Goal: Transaction & Acquisition: Purchase product/service

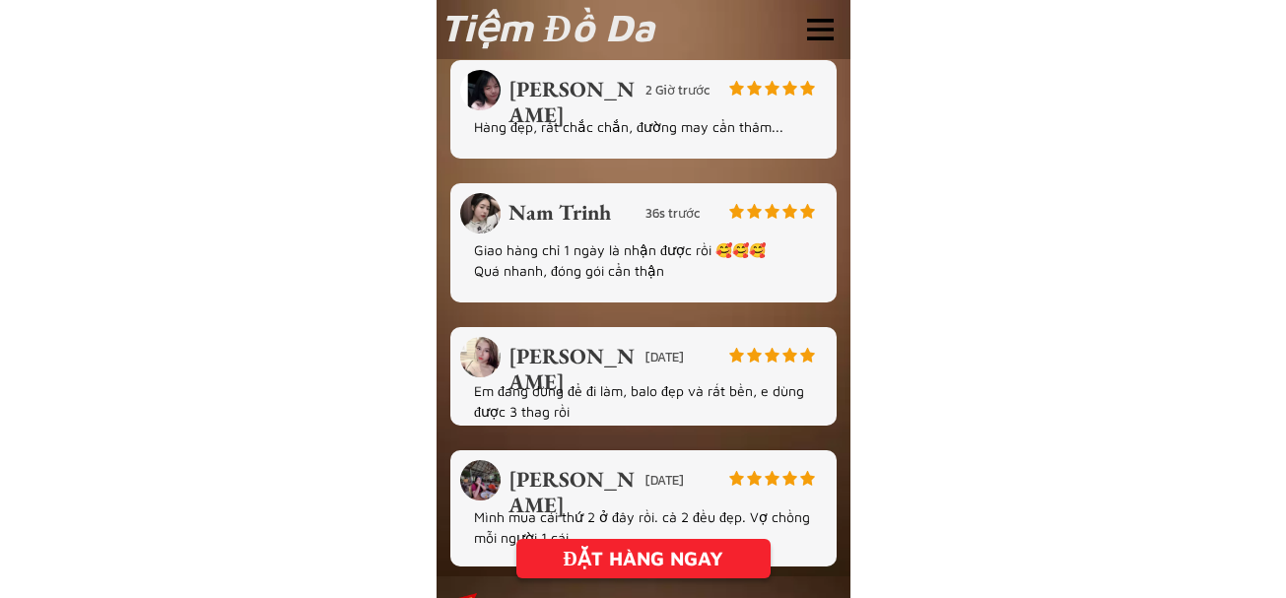
scroll to position [4534, 0]
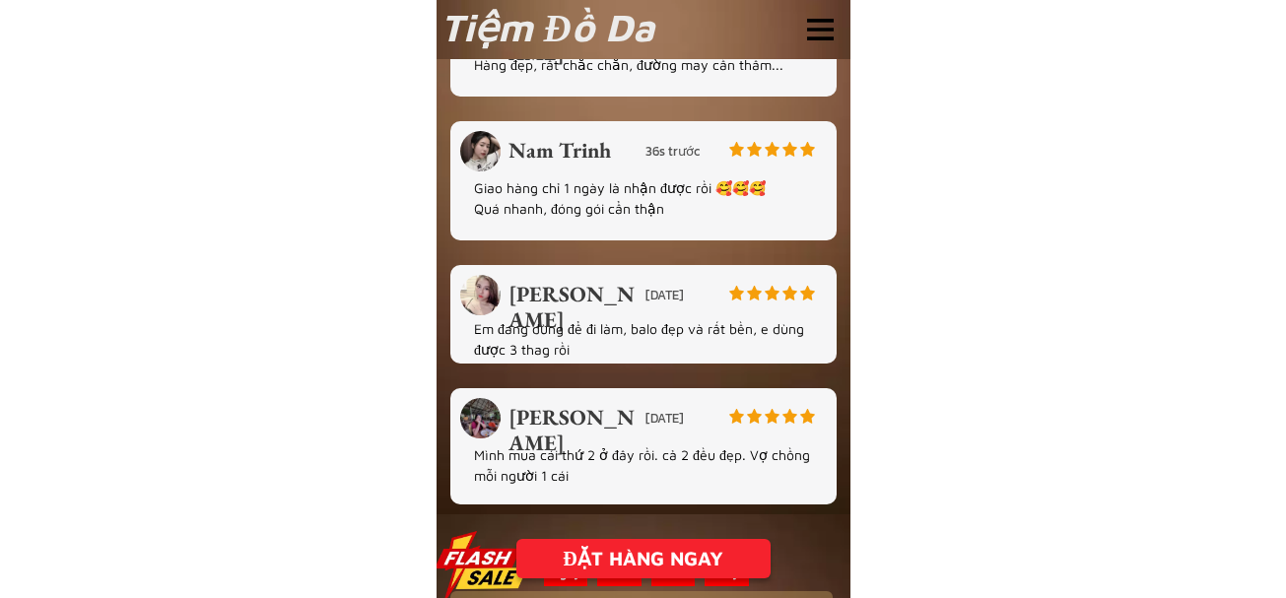
click at [669, 556] on div "ĐẶT HÀNG NGAY" at bounding box center [643, 559] width 254 height 30
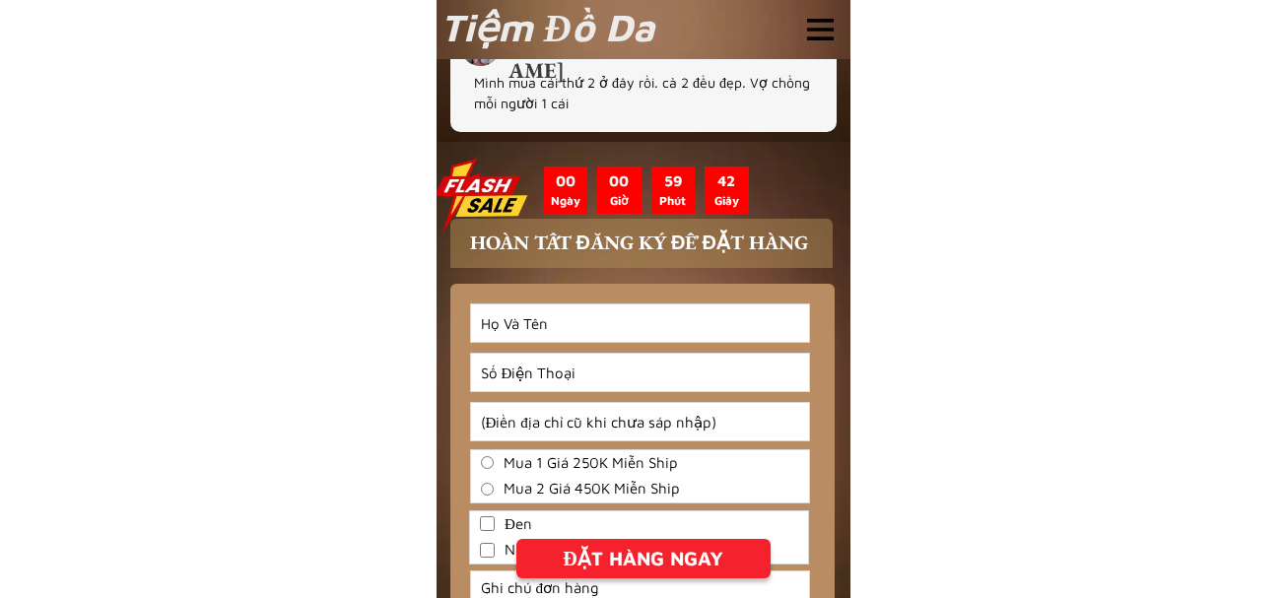
scroll to position [5147, 0]
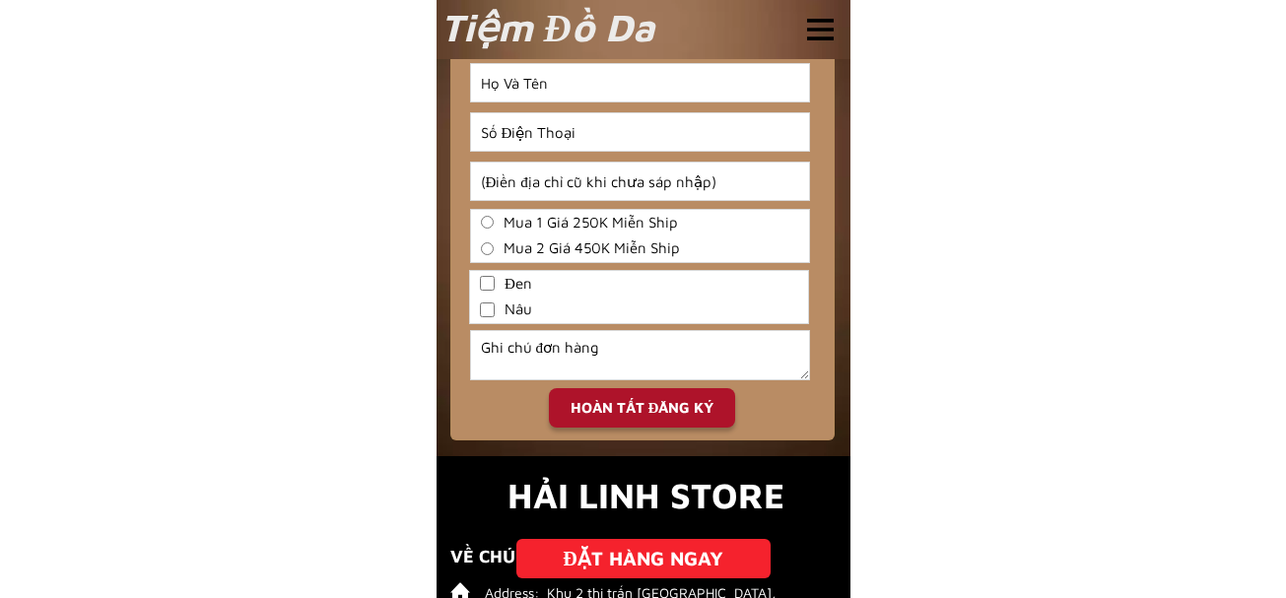
click at [487, 222] on input "Mua 1 Giá 250K Miễn Ship" at bounding box center [487, 222] width 13 height 13
radio input "true"
click at [484, 283] on input "Đen" at bounding box center [487, 283] width 15 height 15
checkbox input "true"
click at [599, 70] on input "Input full_name" at bounding box center [640, 82] width 338 height 37
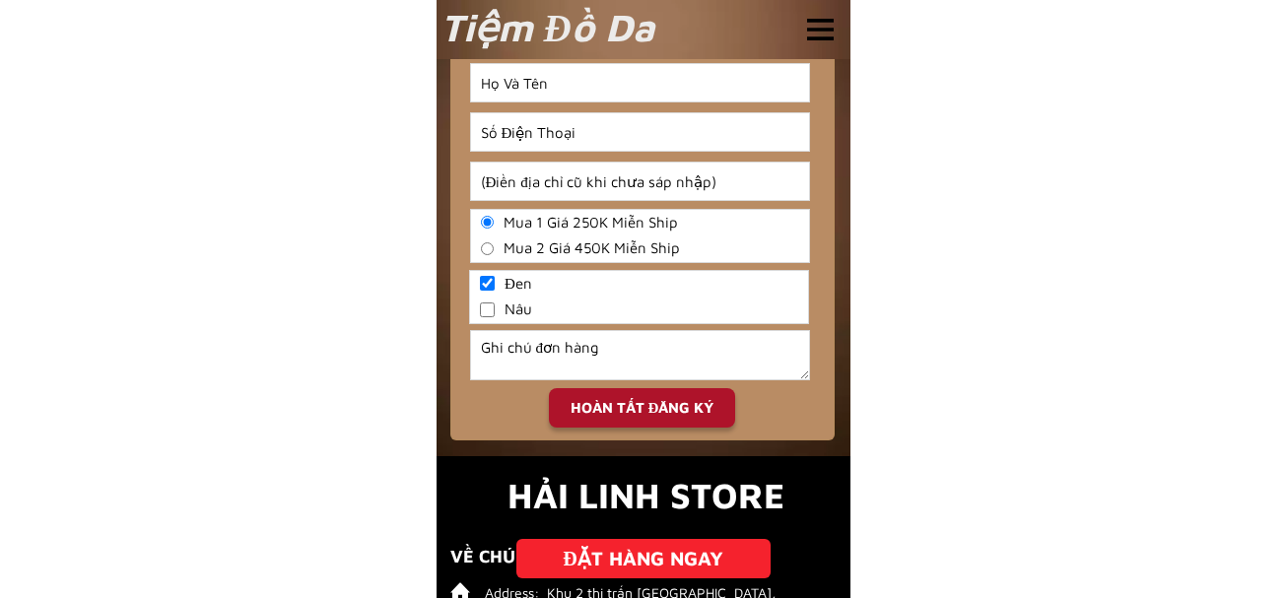
type input "[PERSON_NAME]"
type input "0969181684"
click at [688, 181] on input "Phòng 8, nhà trọ HELLEN" at bounding box center [640, 181] width 338 height 37
type input "Phòng 8, nhà trọ HELLEN, xã [GEOGRAPHIC_DATA], huyện [GEOGRAPHIC_DATA], [GEOGRA…"
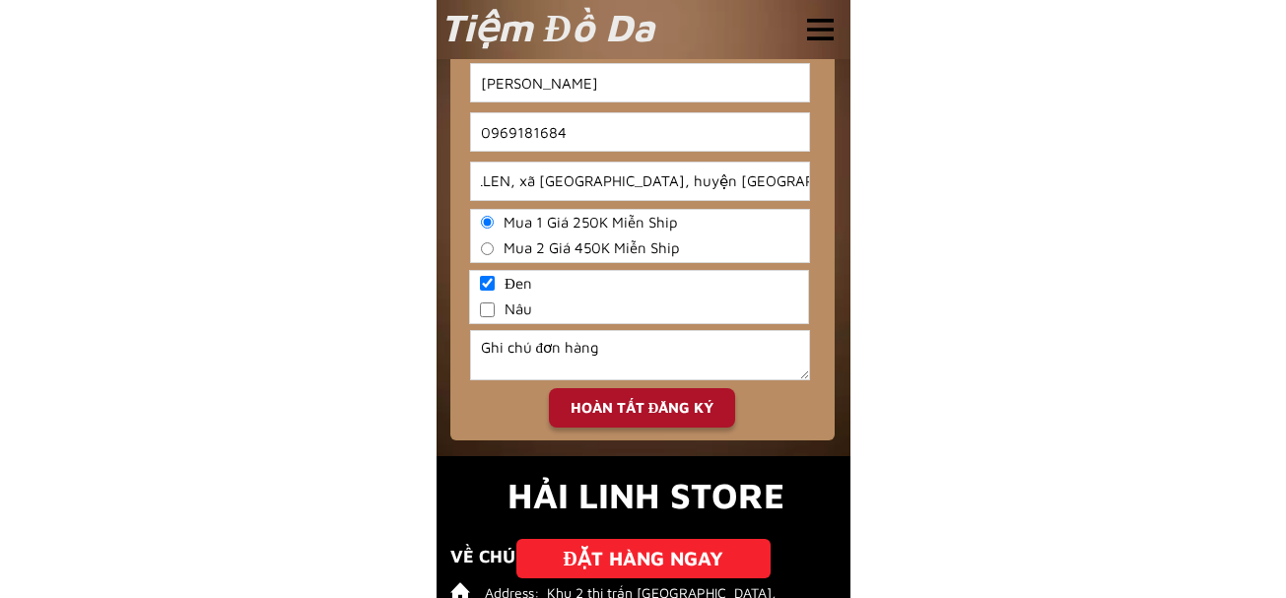
scroll to position [0, 0]
click at [652, 412] on div "HOÀN TẤT ĐĂNG KÝ" at bounding box center [642, 408] width 186 height 23
checkbox input "true"
checkbox input "false"
radio input "true"
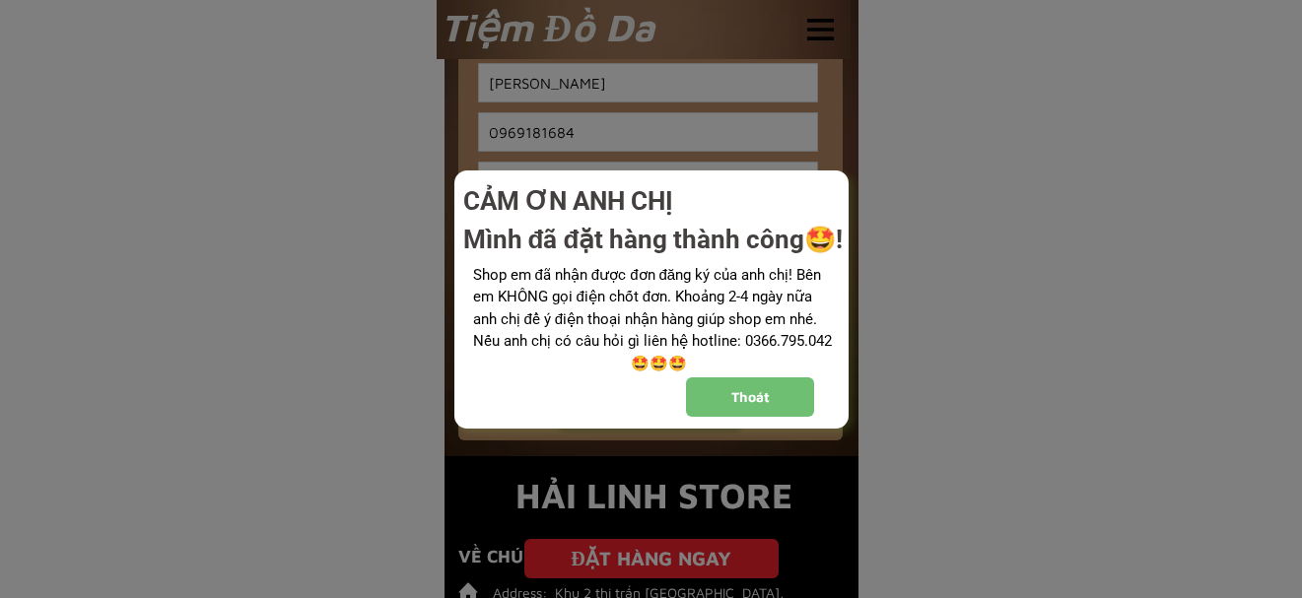
click at [743, 393] on div "Thoát" at bounding box center [750, 396] width 128 height 21
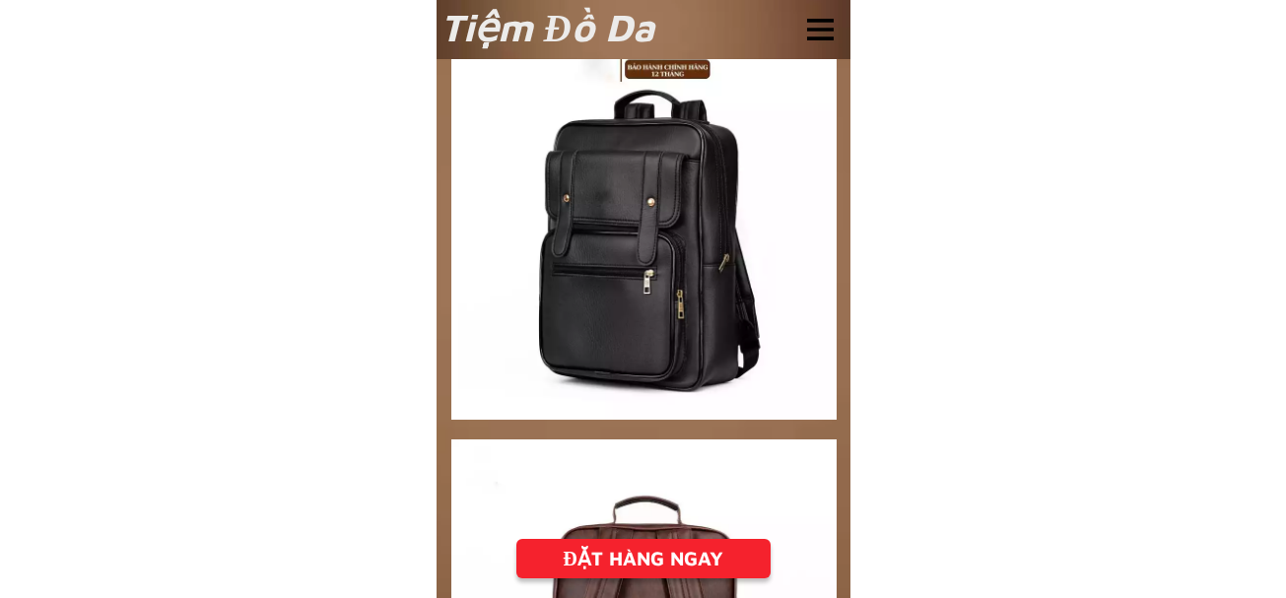
scroll to position [2866, 0]
